Goal: Task Accomplishment & Management: Use online tool/utility

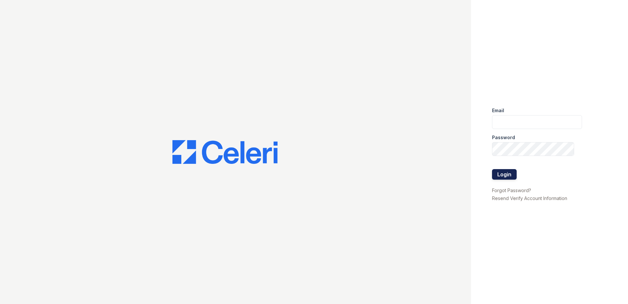
type input "[EMAIL_ADDRESS][DOMAIN_NAME]"
click at [501, 172] on button "Login" at bounding box center [504, 174] width 25 height 11
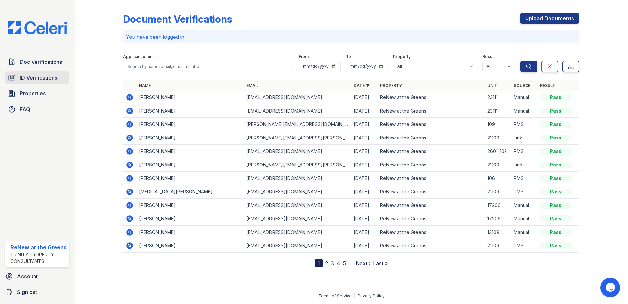
click at [51, 79] on span "ID Verifications" at bounding box center [38, 78] width 37 height 8
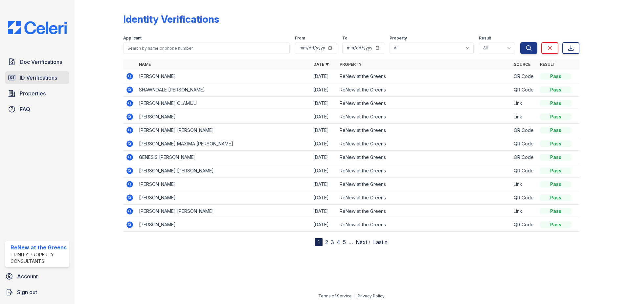
click at [47, 81] on span "ID Verifications" at bounding box center [38, 78] width 37 height 8
click at [47, 80] on span "ID Verifications" at bounding box center [38, 78] width 37 height 8
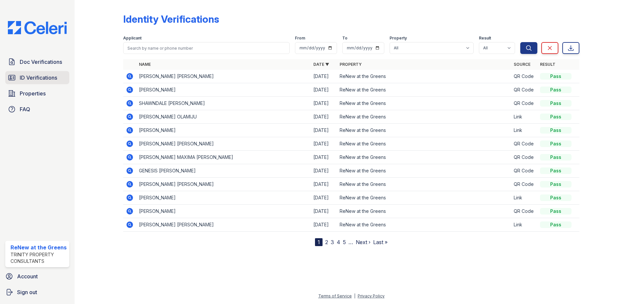
click at [35, 78] on span "ID Verifications" at bounding box center [38, 78] width 37 height 8
click at [47, 74] on span "ID Verifications" at bounding box center [38, 78] width 37 height 8
click at [42, 79] on span "ID Verifications" at bounding box center [38, 78] width 37 height 8
click at [25, 81] on span "ID Verifications" at bounding box center [38, 78] width 37 height 8
